Goal: Task Accomplishment & Management: Use online tool/utility

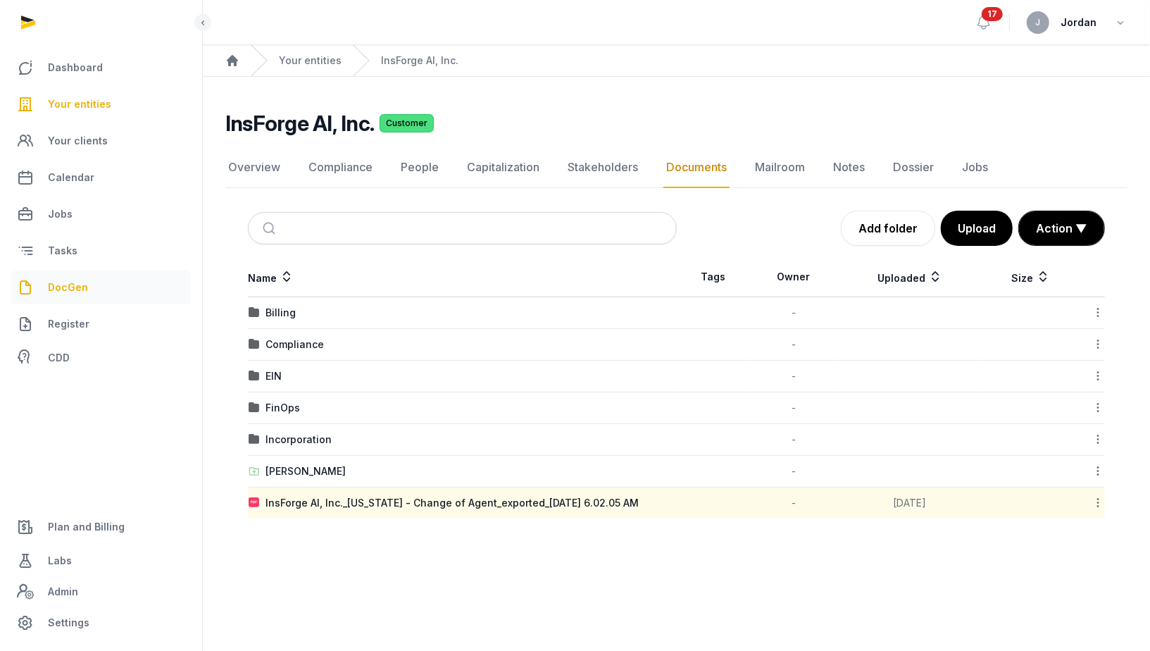
click at [74, 283] on span "DocGen" at bounding box center [68, 287] width 40 height 17
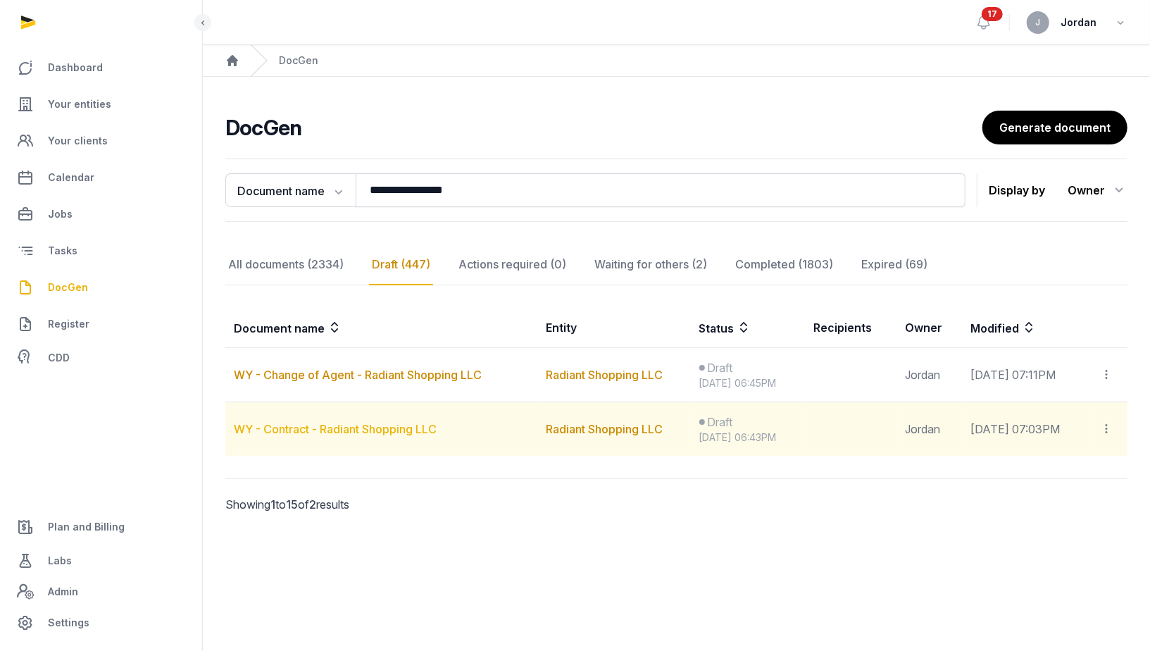
click at [407, 430] on link "WY - Contract - Radiant Shopping LLC" at bounding box center [335, 429] width 203 height 14
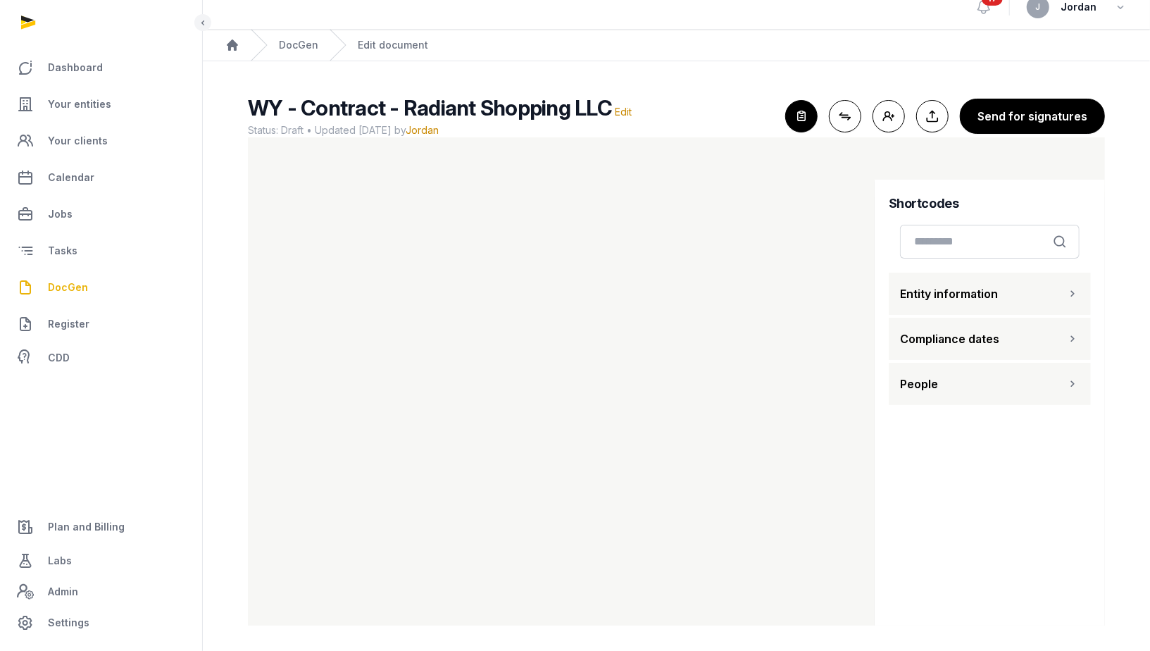
scroll to position [18, 0]
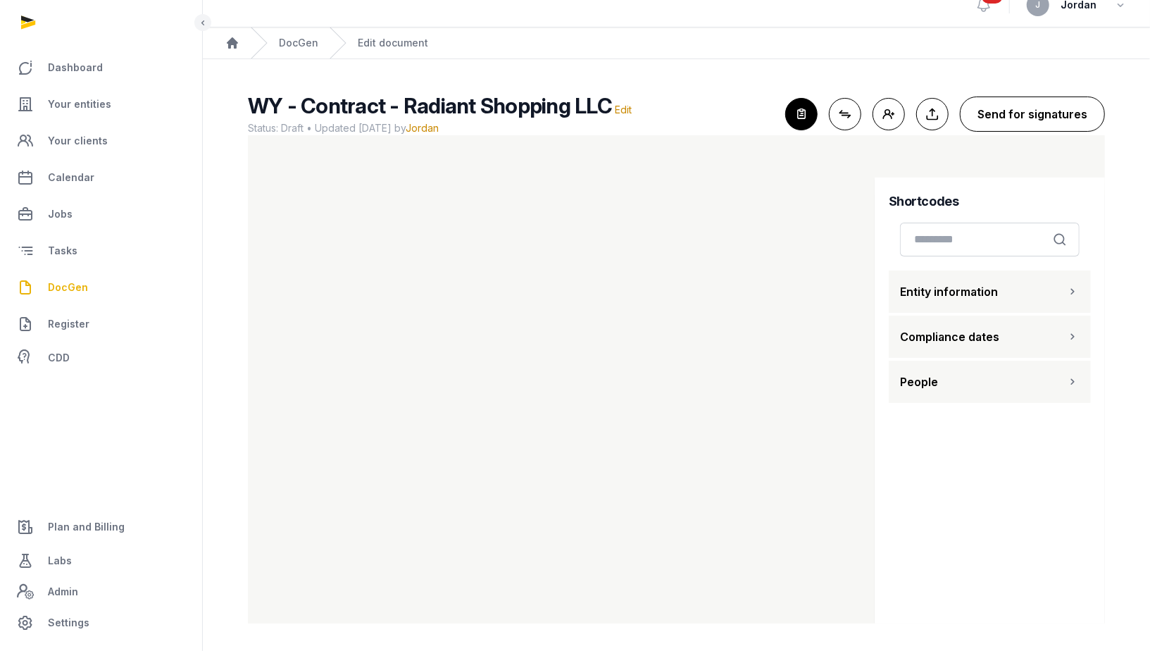
click at [1020, 114] on button "Send for signatures" at bounding box center [1032, 113] width 145 height 35
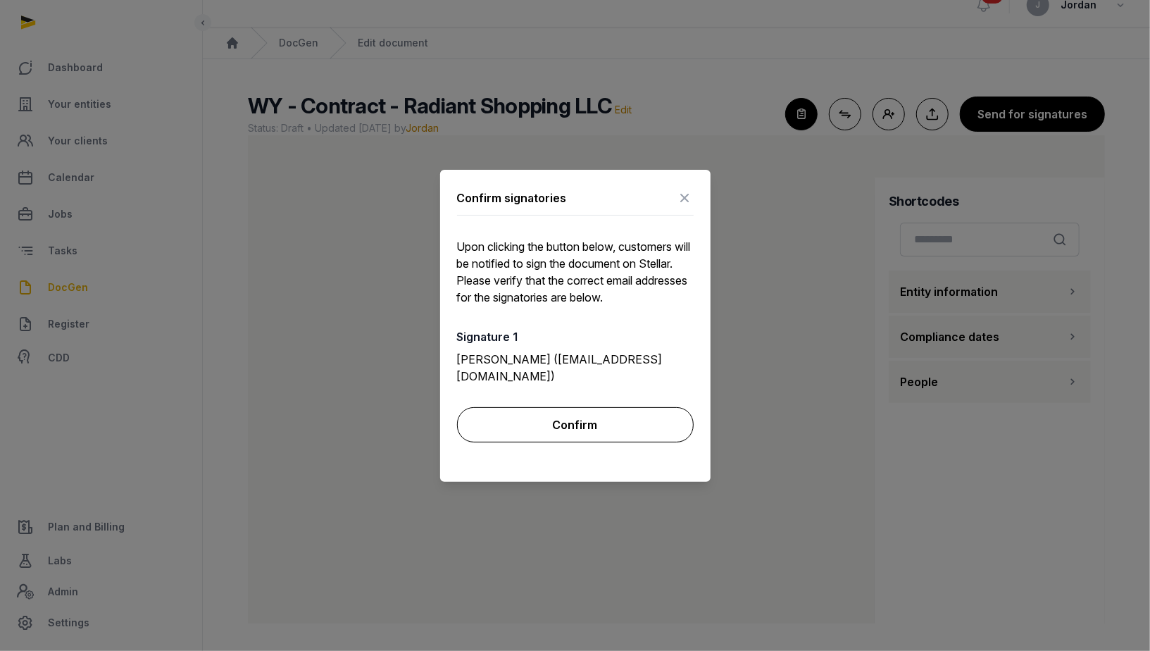
click at [590, 415] on button "Confirm" at bounding box center [575, 424] width 237 height 35
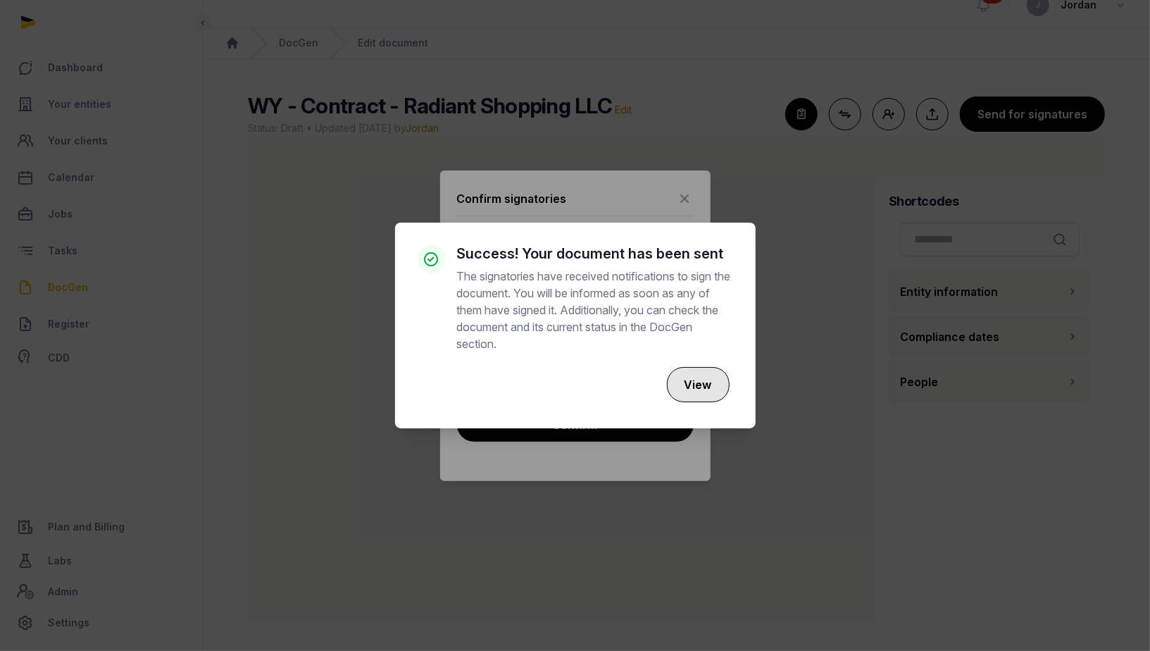
click at [686, 388] on button "View" at bounding box center [698, 384] width 63 height 35
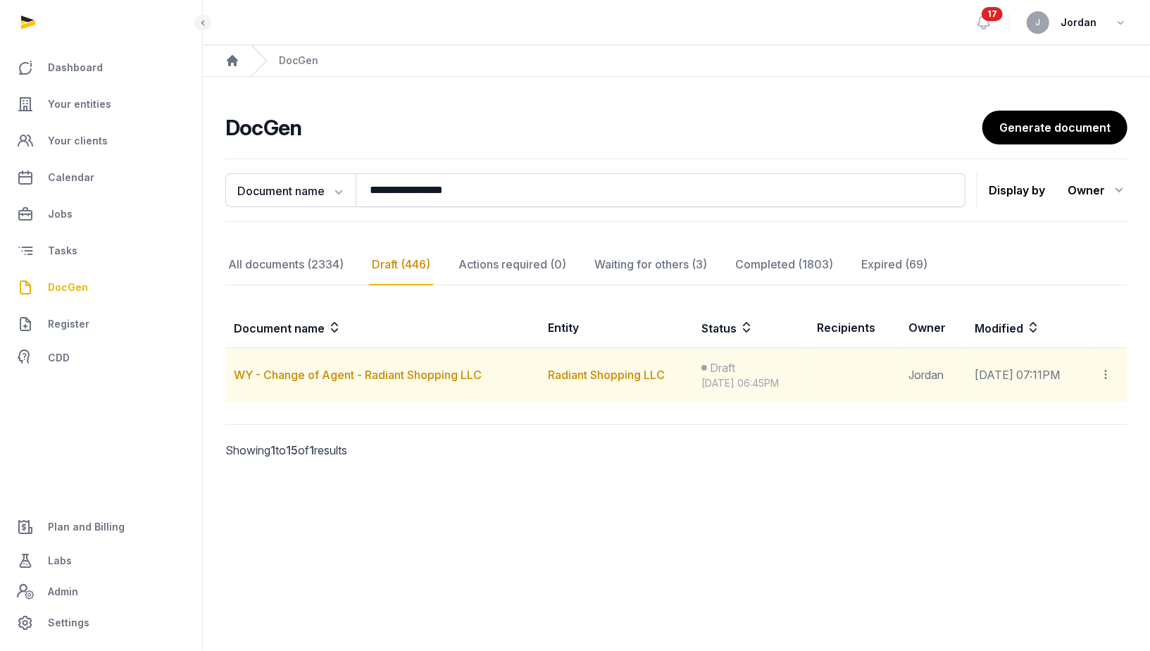
click at [1103, 372] on icon at bounding box center [1106, 374] width 13 height 15
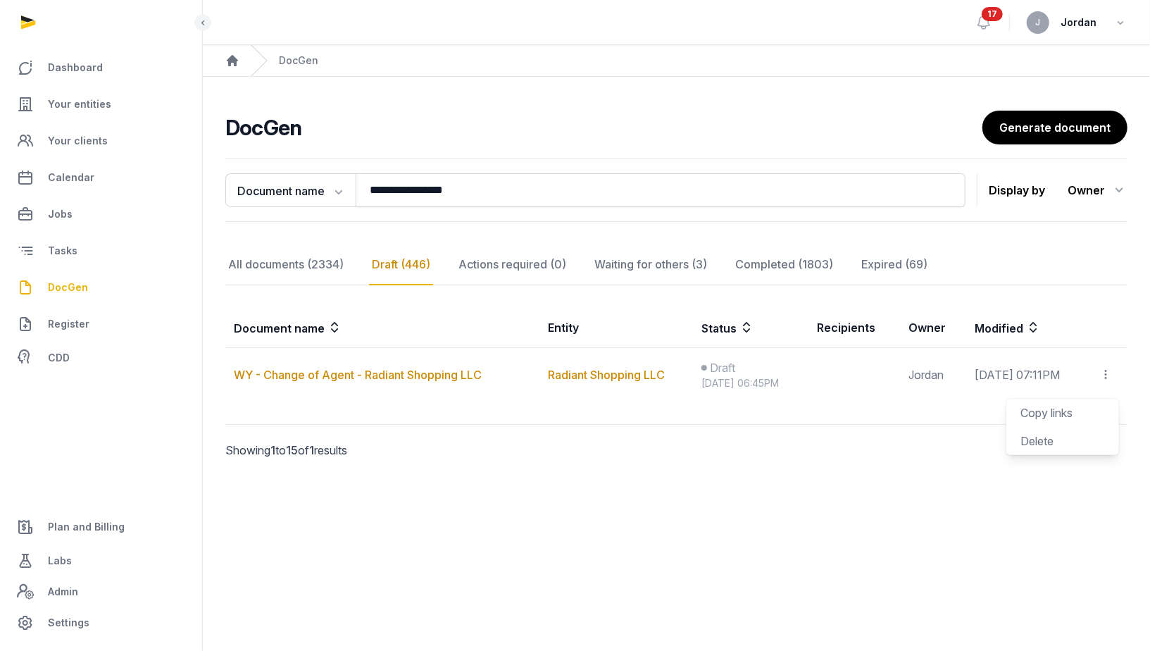
click at [939, 403] on div "**********" at bounding box center [676, 328] width 947 height 351
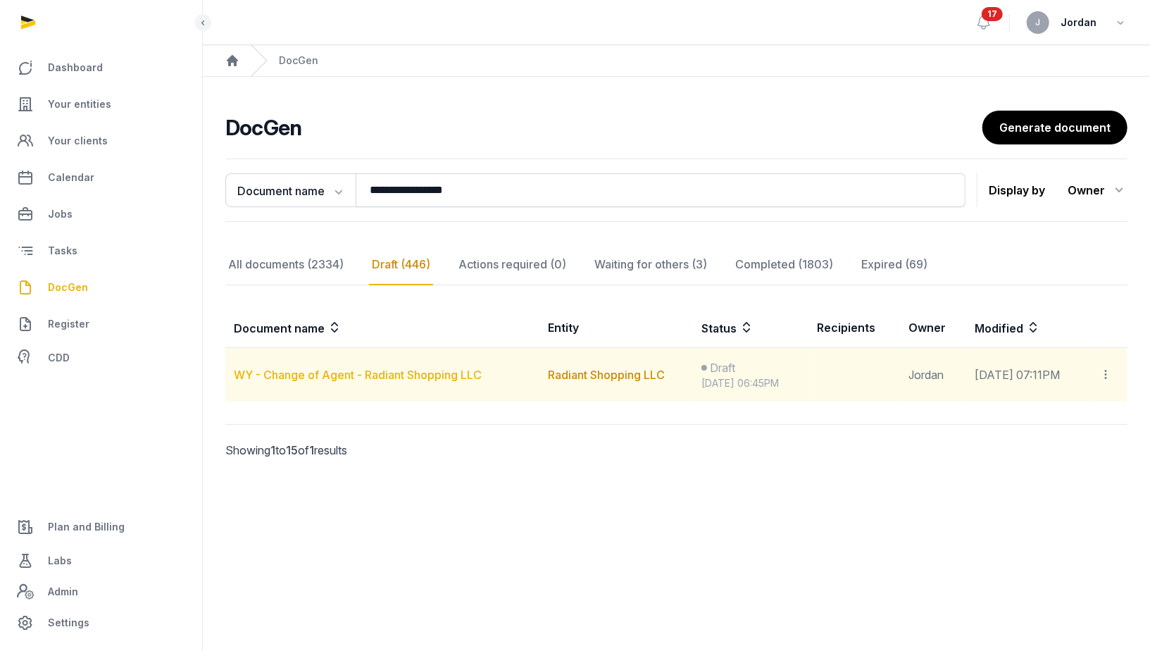
click at [433, 377] on link "WY - Change of Agent - Radiant Shopping LLC" at bounding box center [358, 375] width 248 height 14
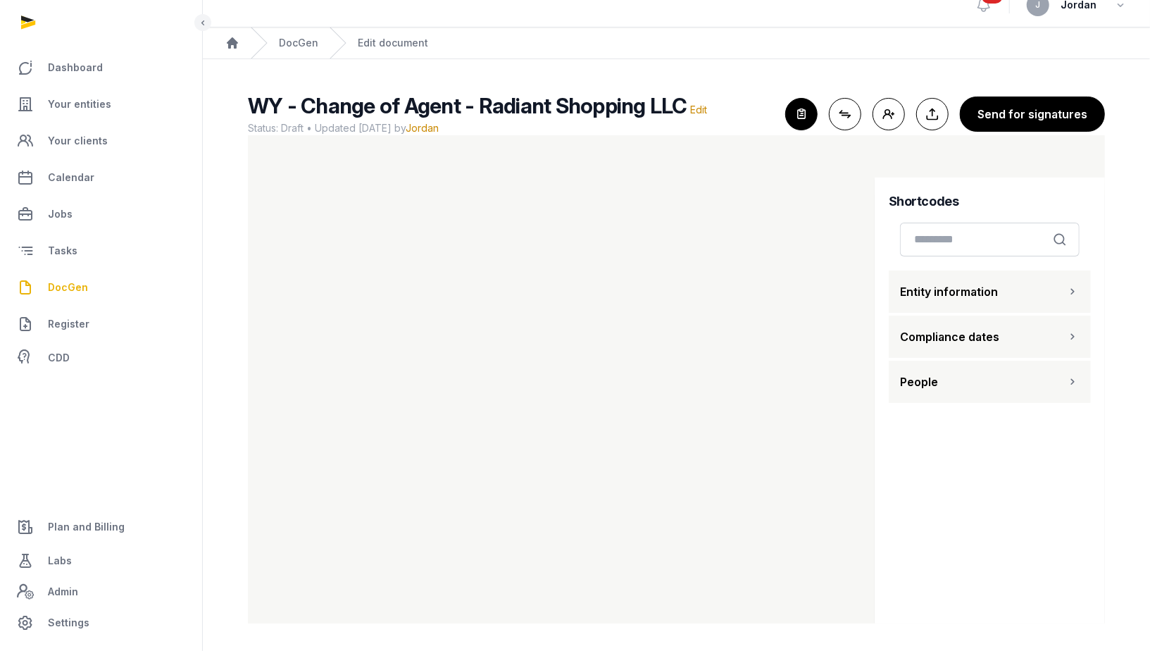
scroll to position [18, 0]
click at [804, 118] on icon "button" at bounding box center [801, 114] width 31 height 31
